Goal: Check status: Check status

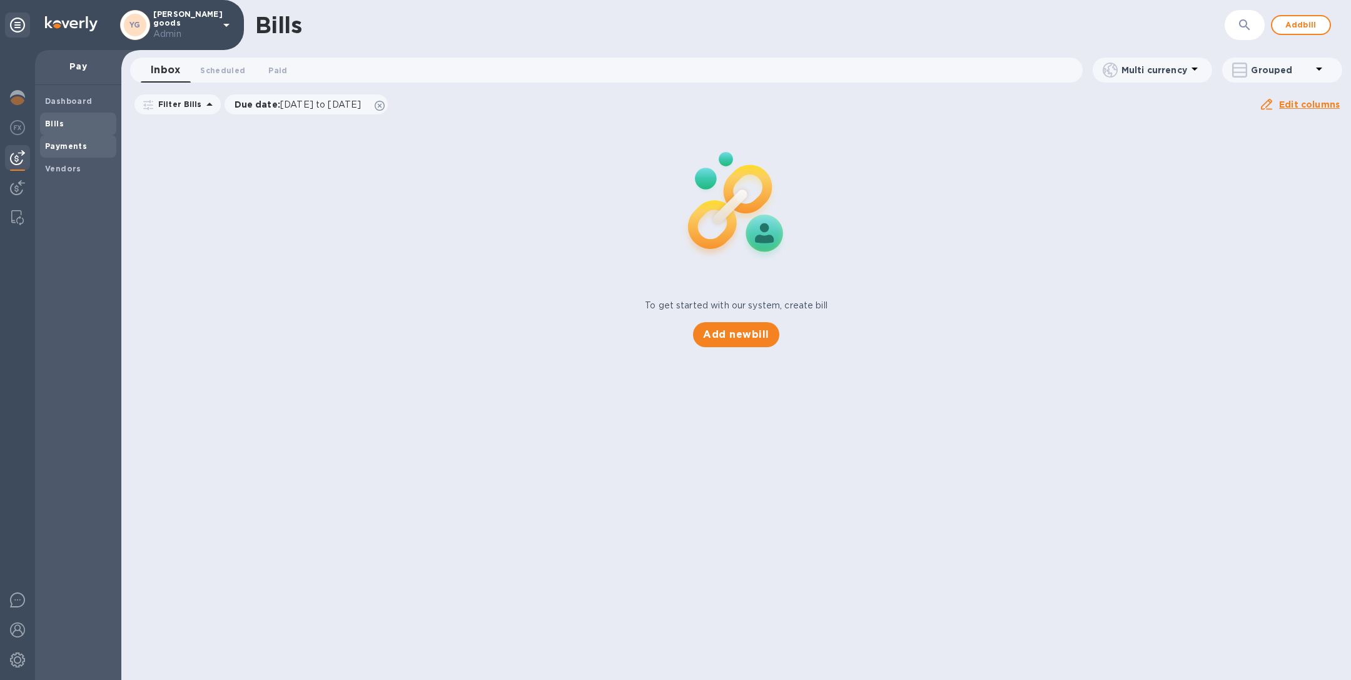
click at [66, 150] on span "Payments" at bounding box center [66, 146] width 42 height 13
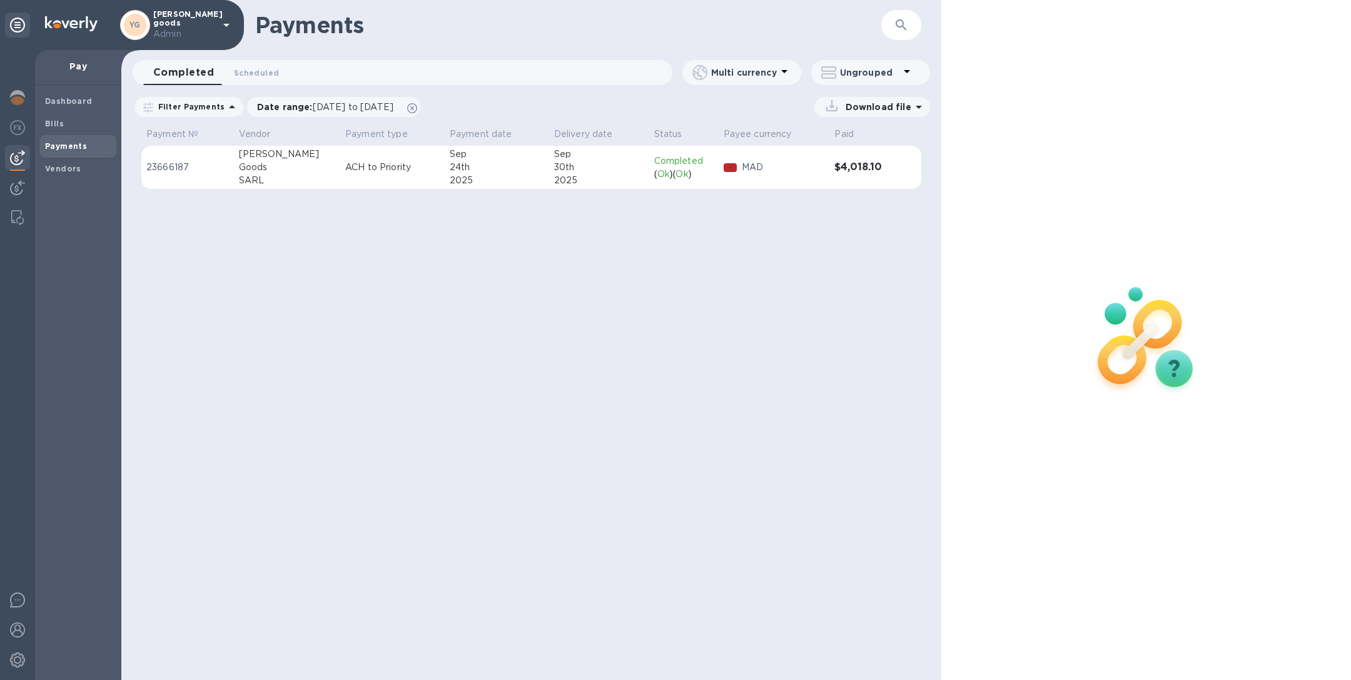
click at [300, 176] on div "SARL" at bounding box center [287, 180] width 97 height 13
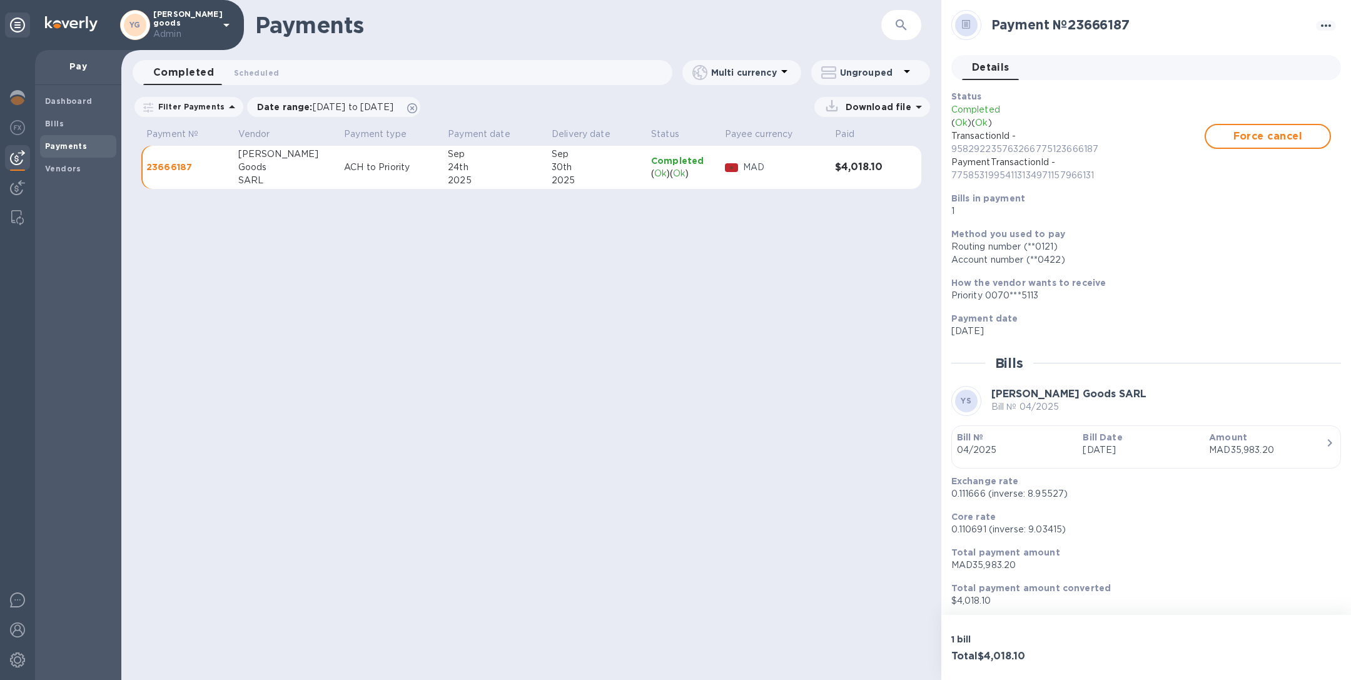
scroll to position [2, 0]
drag, startPoint x: 1032, startPoint y: 563, endPoint x: 974, endPoint y: 561, distance: 58.2
click at [973, 561] on p "MAD35,983.20" at bounding box center [1141, 562] width 380 height 13
